Goal: Task Accomplishment & Management: Complete application form

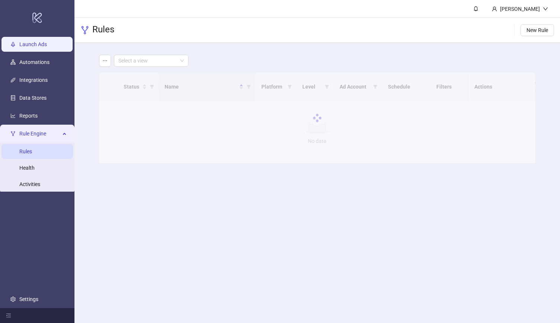
click at [36, 43] on link "Launch Ads" at bounding box center [33, 44] width 28 height 6
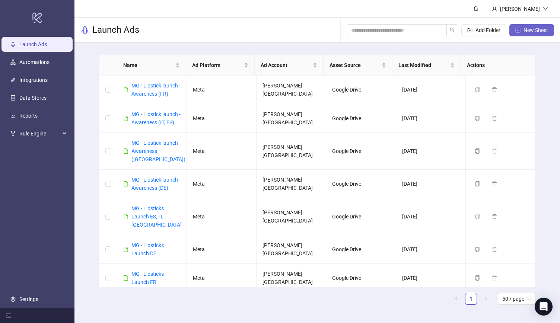
click at [527, 32] on span "New Sheet" at bounding box center [535, 30] width 25 height 6
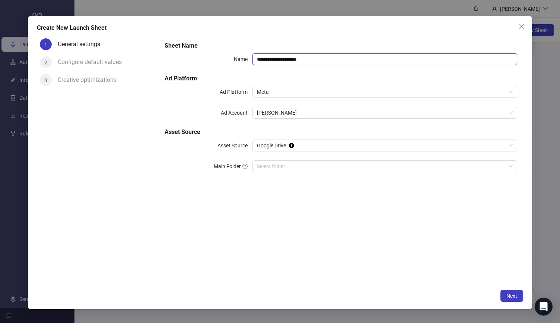
click at [277, 58] on input "**********" at bounding box center [384, 59] width 264 height 12
type input "*********"
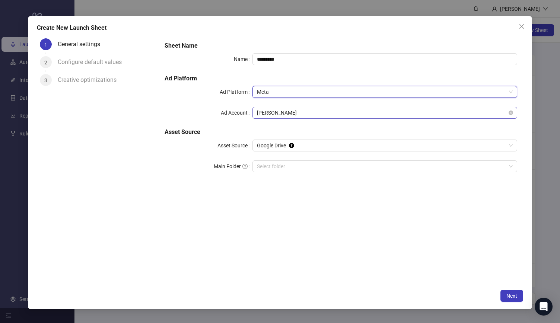
click at [272, 114] on span "[PERSON_NAME]" at bounding box center [384, 112] width 255 height 11
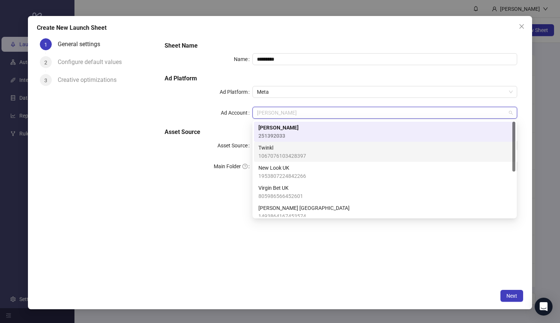
click at [190, 130] on h5 "Asset Source" at bounding box center [340, 132] width 352 height 9
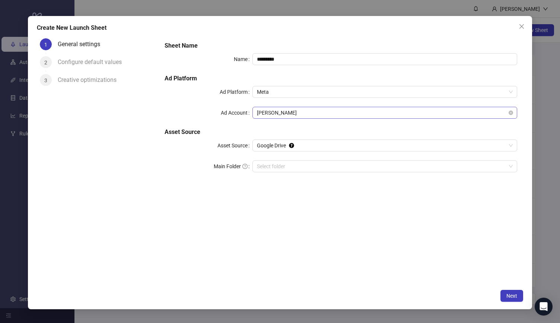
click at [273, 115] on span "[PERSON_NAME]" at bounding box center [384, 112] width 255 height 11
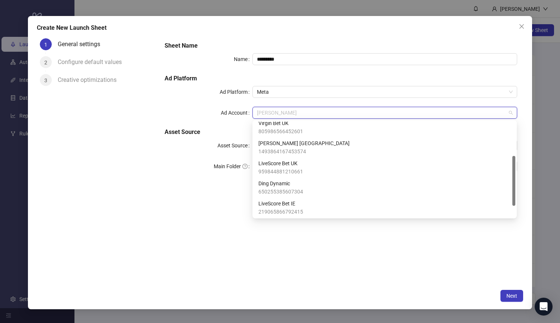
scroll to position [86, 0]
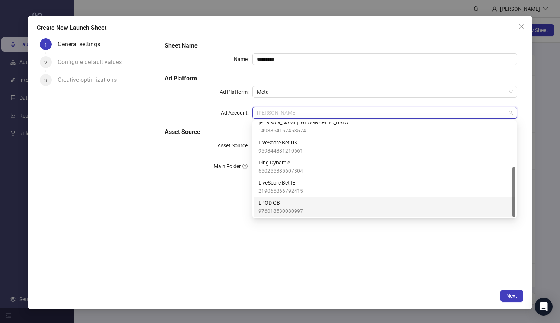
click at [259, 239] on div "Sheet Name Name ********* Ad Platform Ad Platform Meta Ad Account Mel Reid Asse…" at bounding box center [341, 160] width 364 height 250
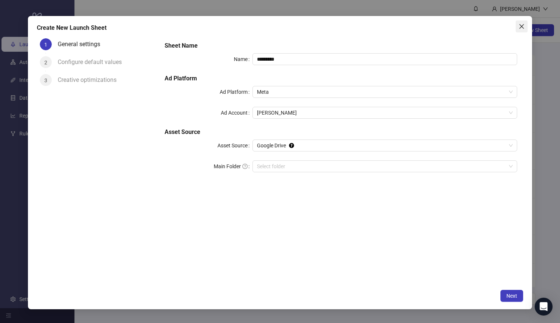
click at [521, 28] on icon "close" at bounding box center [521, 26] width 6 height 6
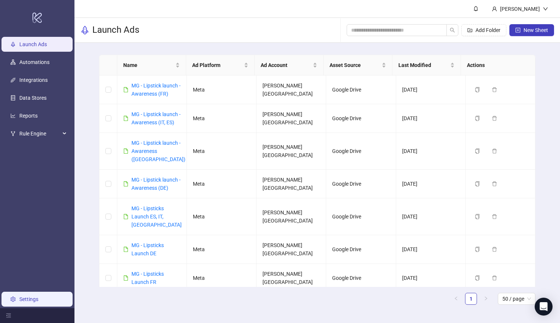
click at [22, 297] on link "Settings" at bounding box center [28, 299] width 19 height 6
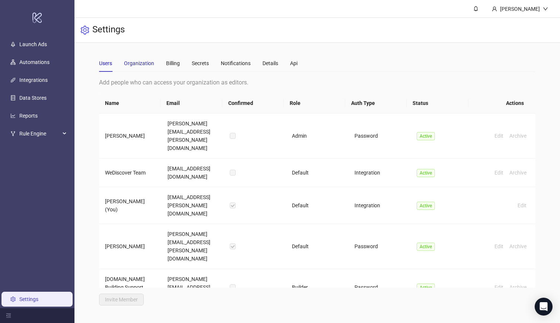
click at [139, 63] on div "Organization" at bounding box center [139, 63] width 30 height 8
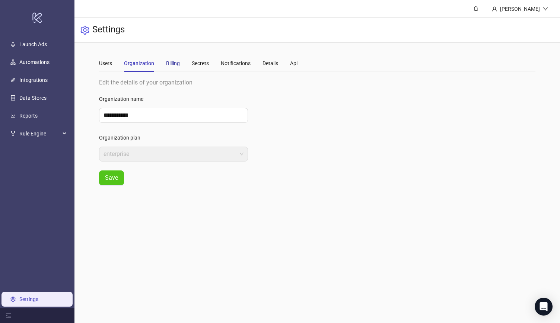
click at [179, 60] on div "Billing" at bounding box center [173, 63] width 14 height 8
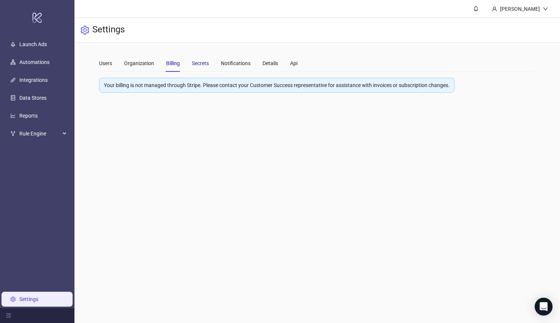
click at [197, 63] on div "Secrets" at bounding box center [200, 63] width 17 height 8
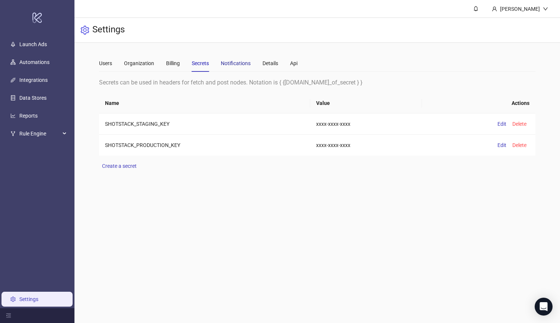
click at [229, 60] on div "Notifications" at bounding box center [236, 63] width 30 height 8
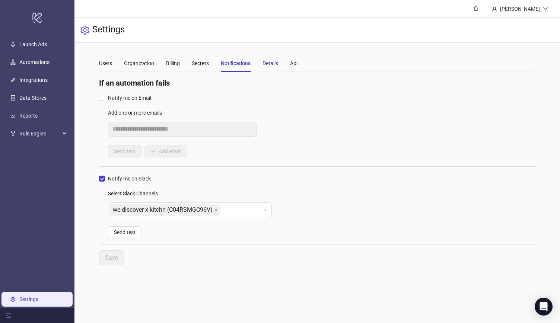
click at [273, 63] on div "Details" at bounding box center [270, 63] width 16 height 8
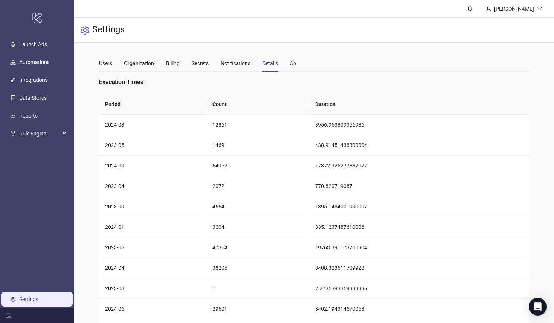
click at [295, 61] on div "Api" at bounding box center [293, 63] width 7 height 8
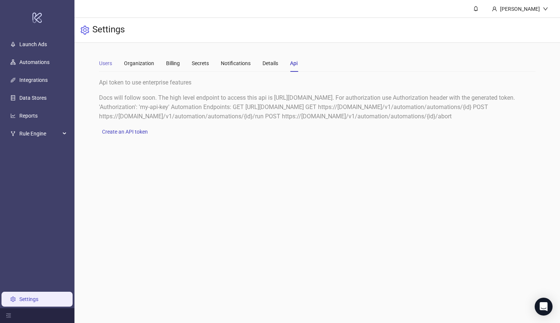
click at [105, 67] on div "Users" at bounding box center [105, 63] width 13 height 17
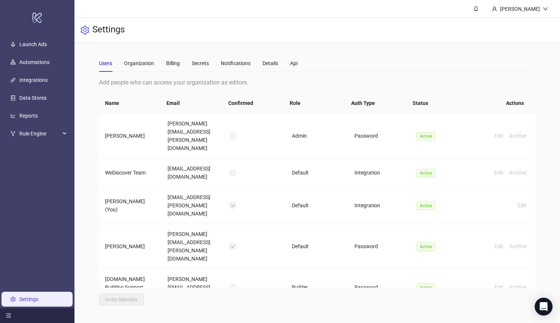
click at [9, 312] on div at bounding box center [37, 315] width 74 height 15
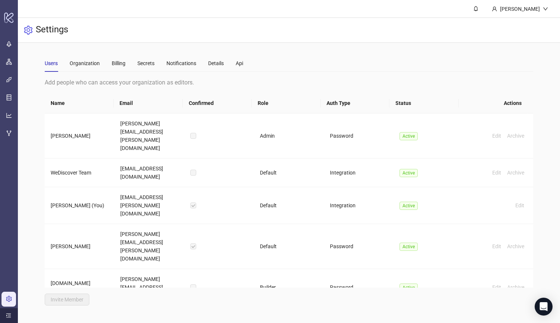
click at [7, 312] on div at bounding box center [9, 315] width 18 height 15
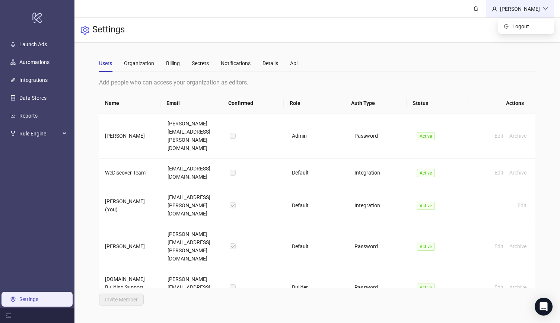
click at [539, 14] on div "[PERSON_NAME]" at bounding box center [520, 8] width 68 height 17
click at [542, 306] on icon "Open Intercom Messenger" at bounding box center [543, 307] width 9 height 10
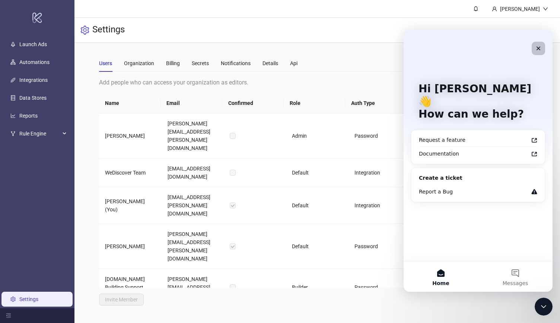
click at [539, 50] on icon "Close" at bounding box center [538, 48] width 6 height 6
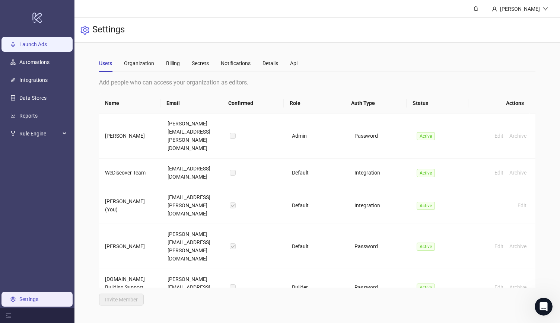
click at [47, 45] on link "Launch Ads" at bounding box center [33, 44] width 28 height 6
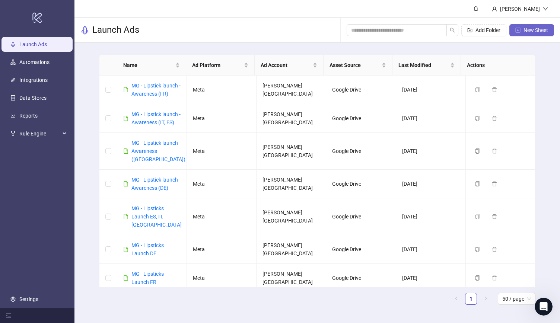
click at [533, 31] on span "New Sheet" at bounding box center [535, 30] width 25 height 6
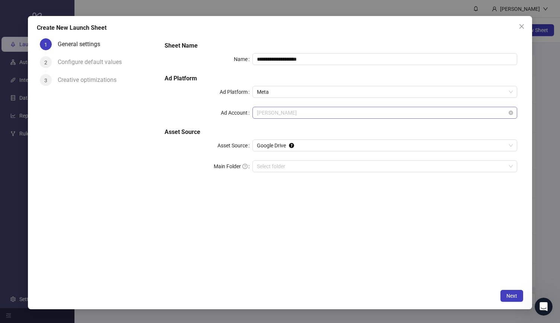
click at [271, 115] on span "[PERSON_NAME]" at bounding box center [384, 112] width 255 height 11
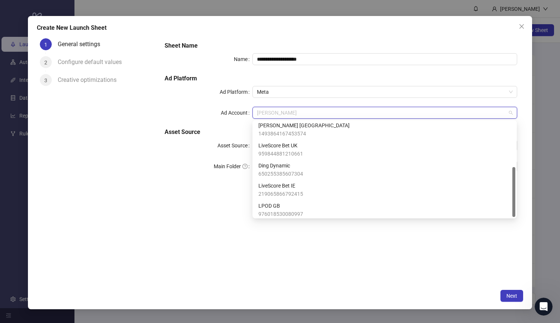
scroll to position [86, 0]
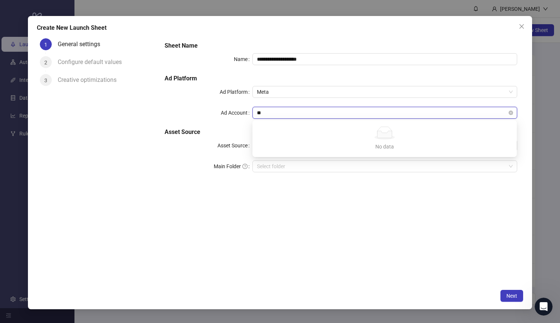
type input "*"
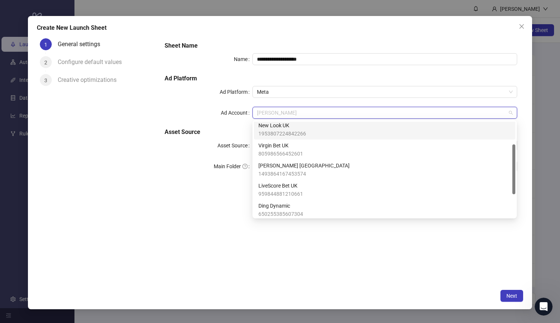
scroll to position [0, 0]
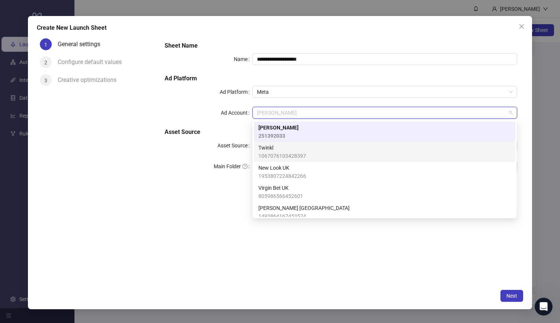
click at [199, 60] on div "Name" at bounding box center [208, 59] width 88 height 12
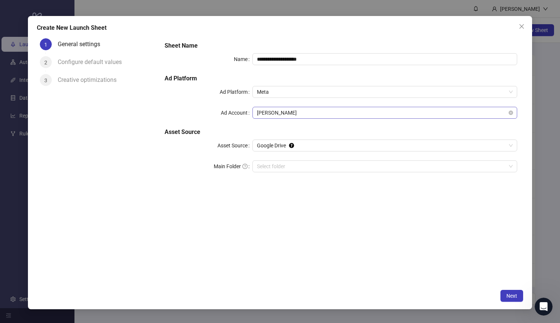
click at [281, 110] on span "[PERSON_NAME]" at bounding box center [384, 112] width 255 height 11
click at [190, 233] on div "**********" at bounding box center [341, 160] width 364 height 250
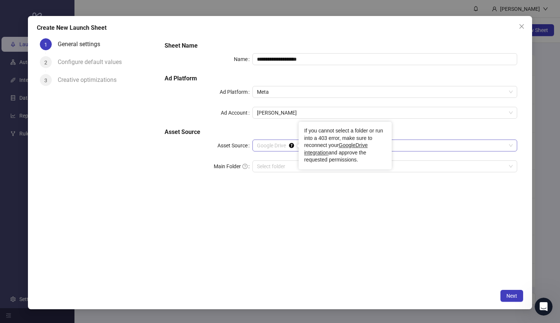
click at [291, 144] on icon "Tooltip anchor" at bounding box center [291, 145] width 5 height 5
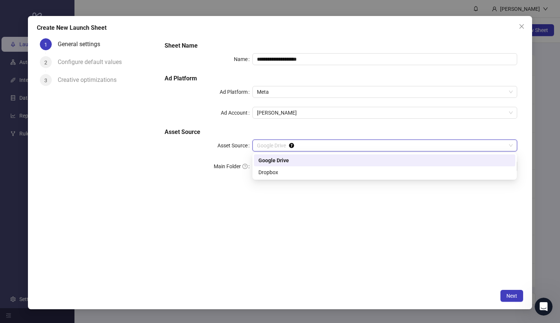
click at [266, 125] on div "**********" at bounding box center [341, 111] width 358 height 146
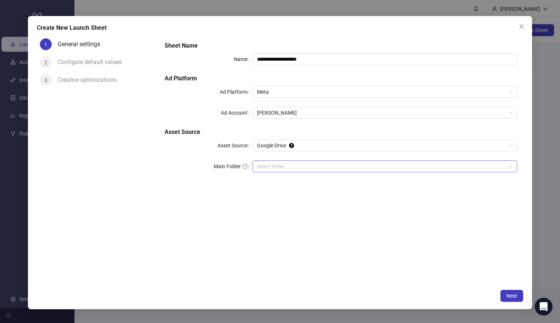
click at [278, 167] on input "Main Folder" at bounding box center [381, 166] width 249 height 11
click at [299, 111] on span "[PERSON_NAME]" at bounding box center [384, 112] width 255 height 11
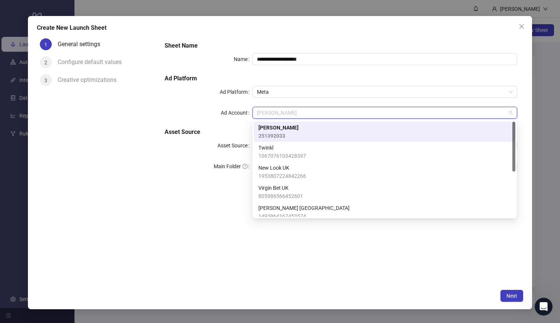
click at [293, 76] on h5 "Ad Platform" at bounding box center [340, 78] width 352 height 9
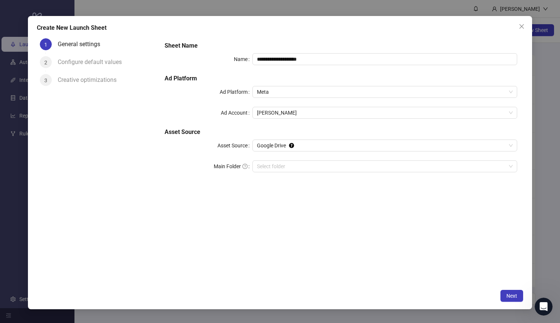
click at [293, 76] on h5 "Ad Platform" at bounding box center [340, 78] width 352 height 9
click at [301, 31] on div "Create New Launch Sheet" at bounding box center [280, 27] width 486 height 9
click at [279, 74] on div "**********" at bounding box center [341, 111] width 358 height 146
click at [286, 38] on div "**********" at bounding box center [341, 111] width 358 height 146
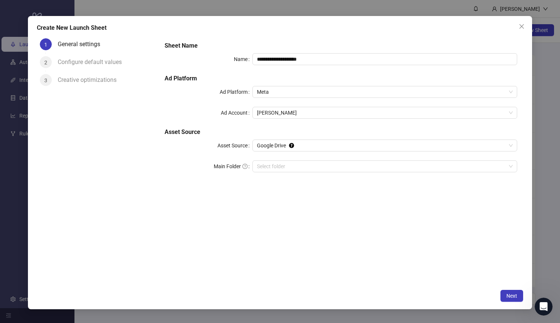
click at [281, 44] on h5 "Sheet Name" at bounding box center [340, 45] width 352 height 9
click at [267, 108] on span "[PERSON_NAME]" at bounding box center [384, 112] width 255 height 11
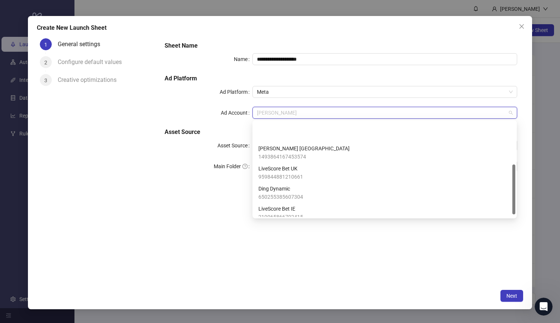
scroll to position [86, 0]
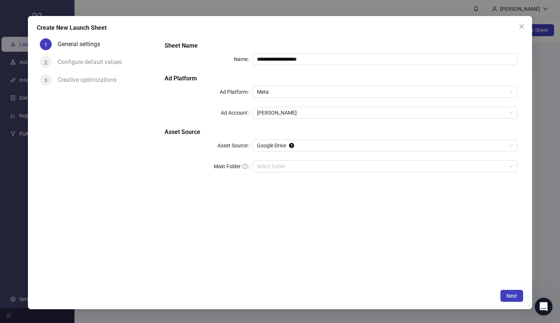
click at [150, 114] on div "1 General settings 2 Configure default values 3 Creative optimizations" at bounding box center [97, 160] width 121 height 250
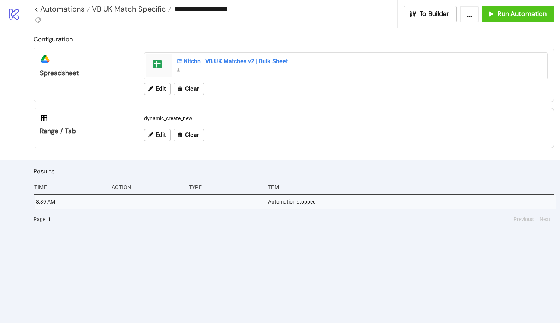
click at [218, 63] on div "Kitchn | VB UK Matches v2 | Bulk Sheet" at bounding box center [359, 61] width 366 height 8
